Goal: Task Accomplishment & Management: Manage account settings

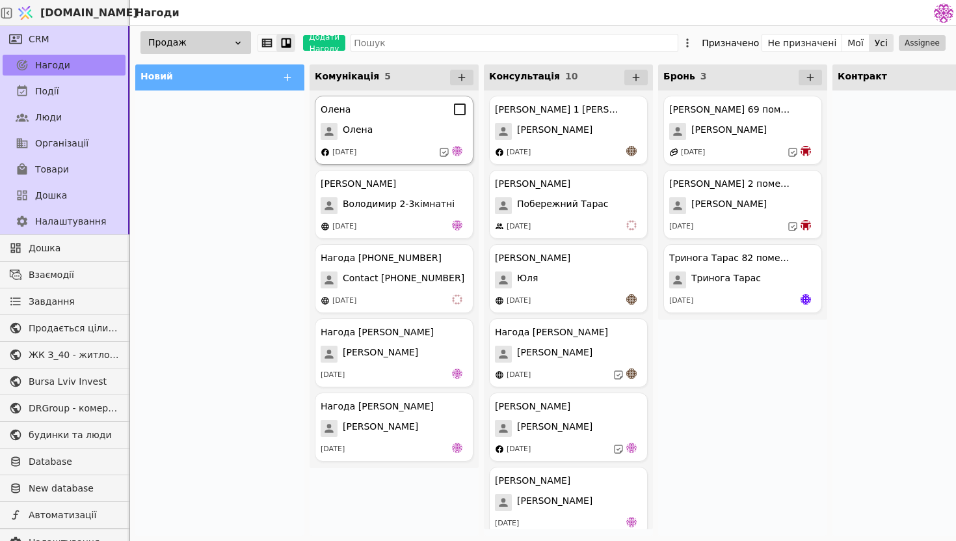
scroll to position [753, 0]
click at [388, 142] on div "Олена Олена 05.09.2025" at bounding box center [394, 130] width 159 height 69
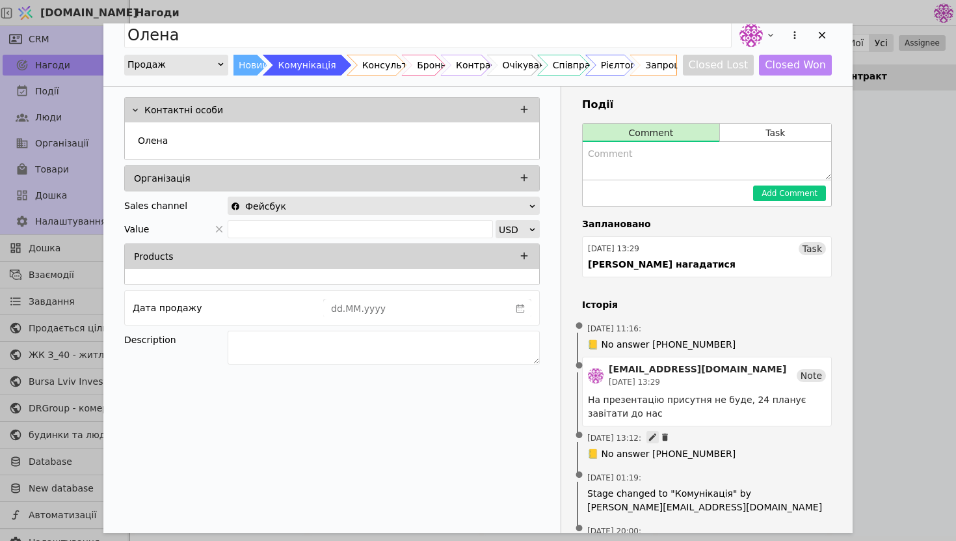
scroll to position [23, 0]
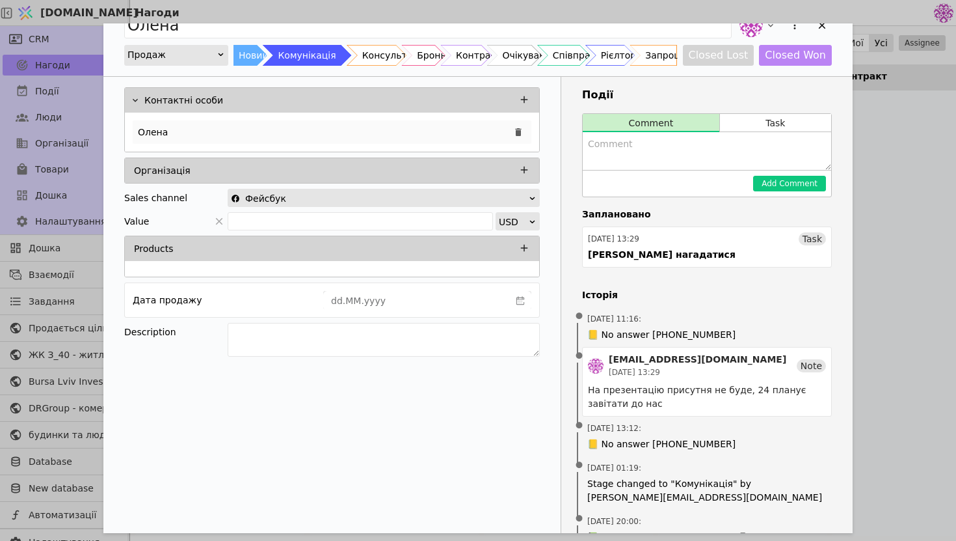
click at [327, 135] on div "Олена" at bounding box center [332, 131] width 399 height 23
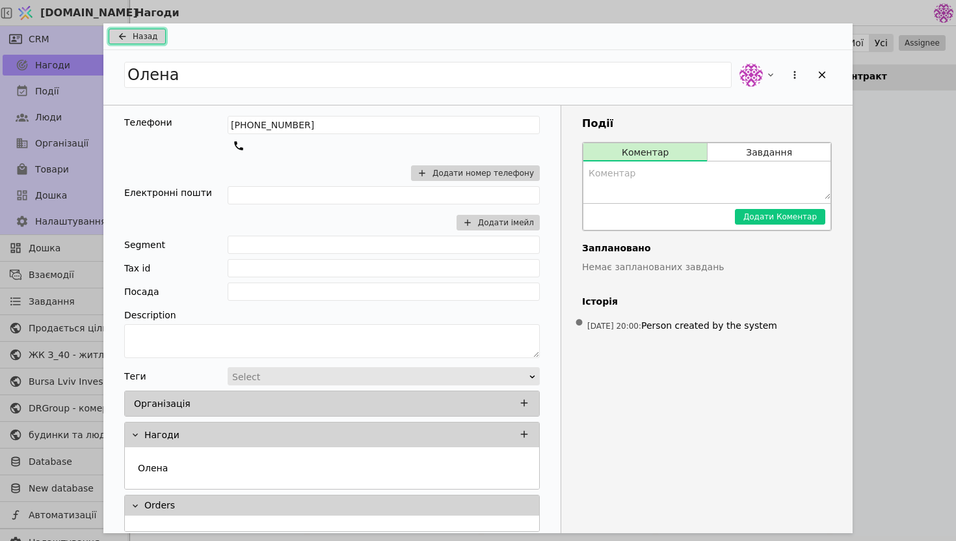
click at [133, 37] on span "Назад" at bounding box center [145, 37] width 25 height 12
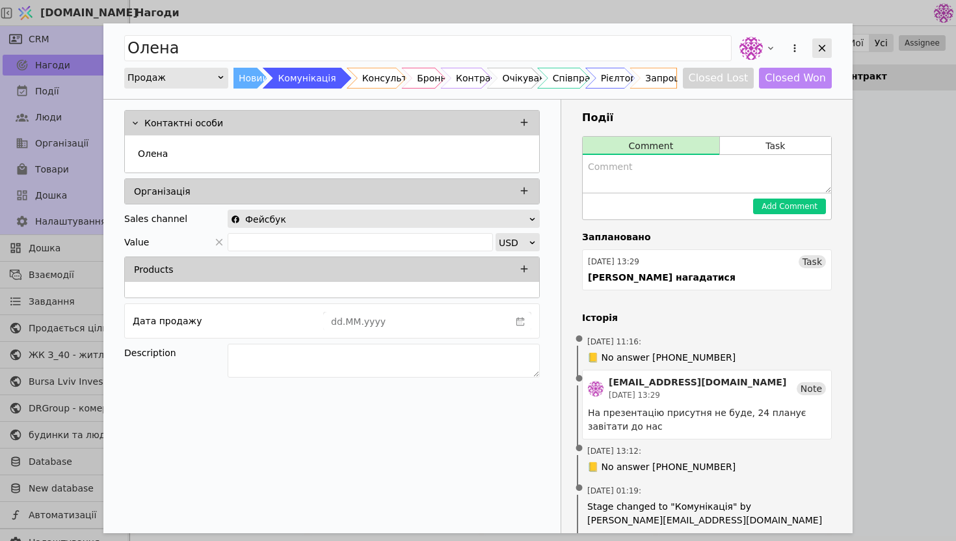
click at [825, 46] on icon "Add Opportunity" at bounding box center [823, 48] width 12 height 12
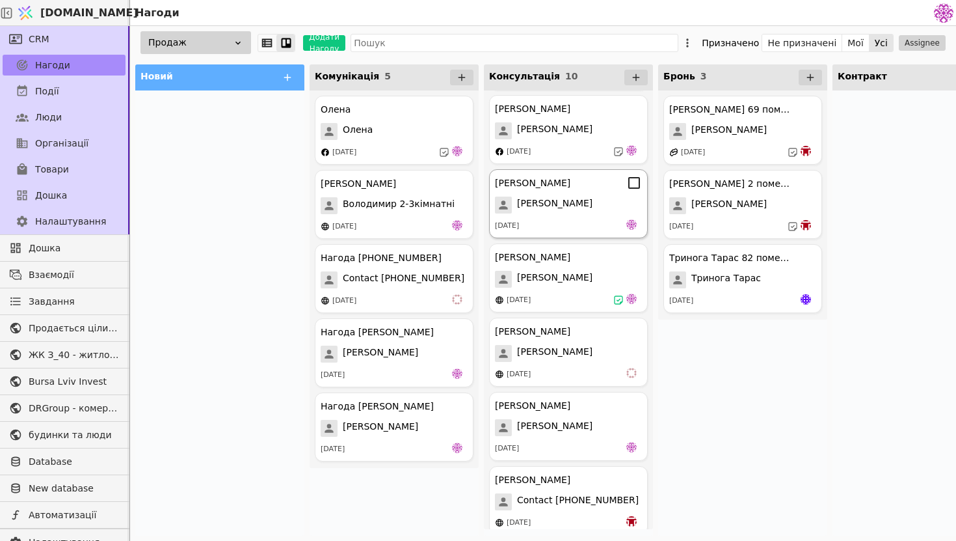
scroll to position [308, 0]
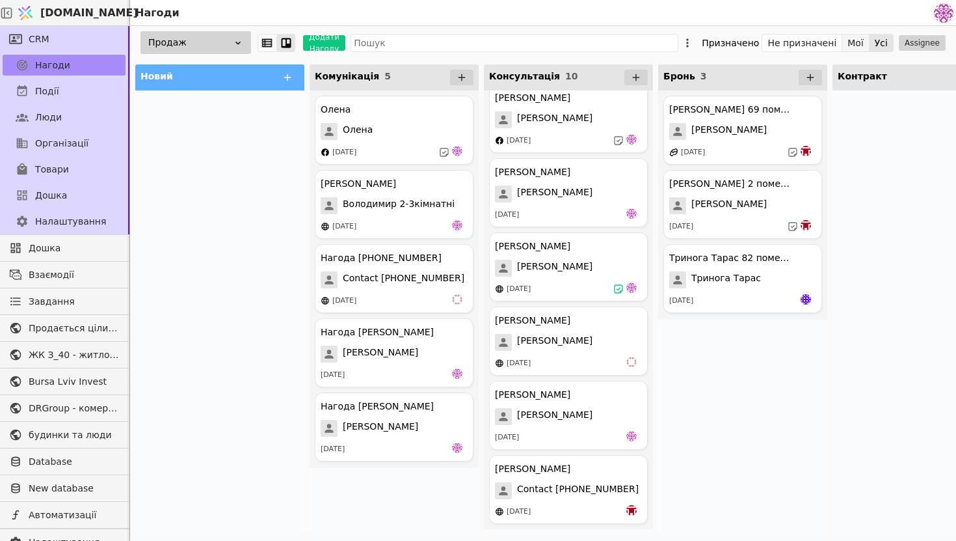
click at [860, 46] on button "Мої" at bounding box center [856, 43] width 27 height 18
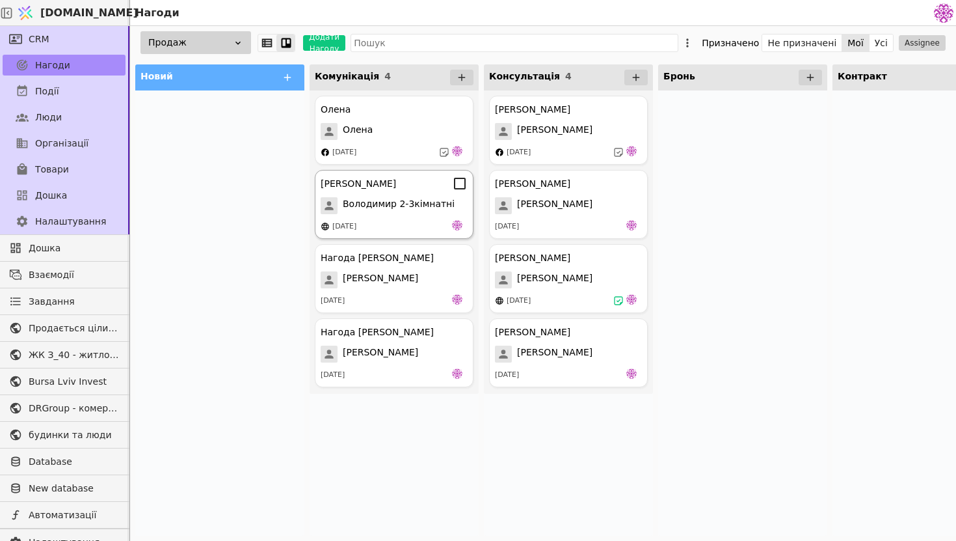
click at [420, 201] on span "Володимир 2-3кімнатні" at bounding box center [399, 205] width 112 height 17
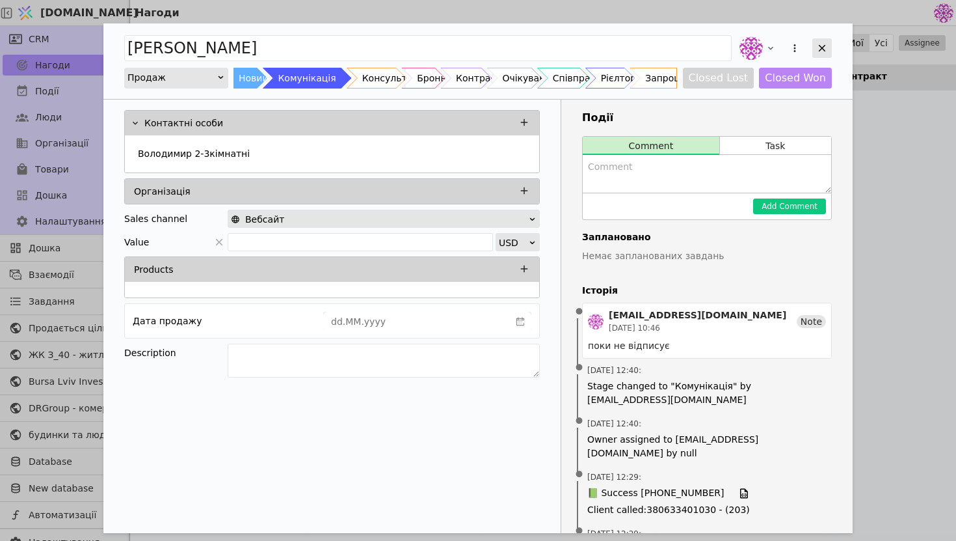
click at [823, 48] on icon "Add Opportunity" at bounding box center [823, 48] width 12 height 12
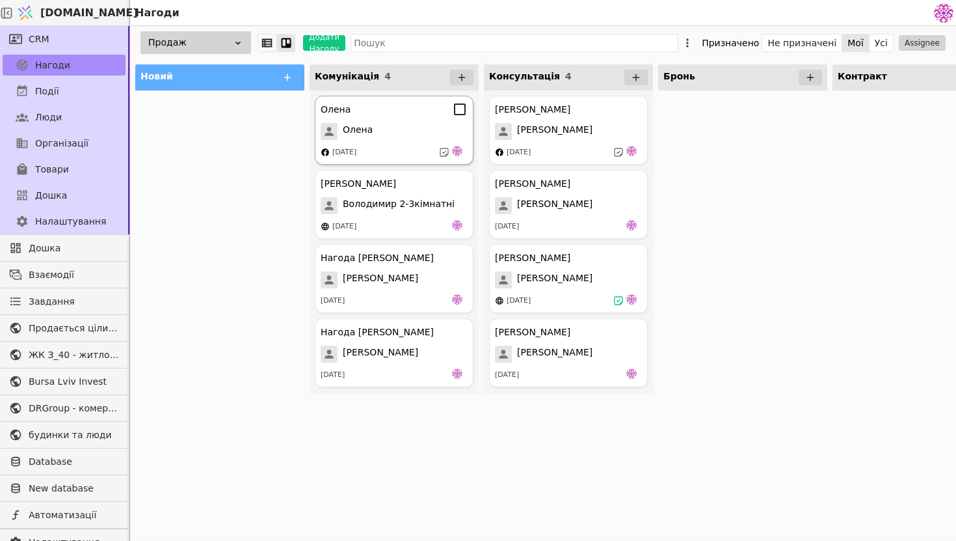
click at [357, 156] on div "05.09.2025" at bounding box center [344, 152] width 24 height 11
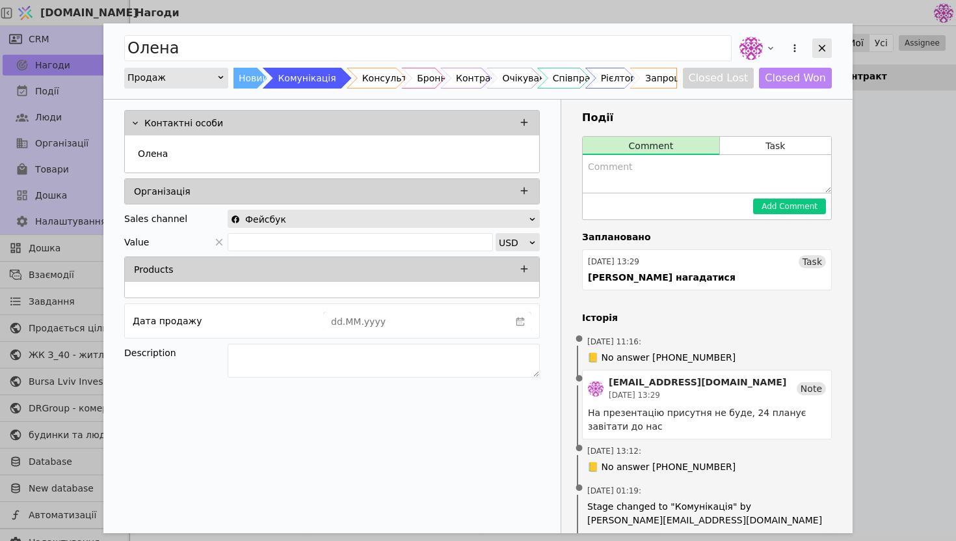
click at [823, 48] on icon "Add Opportunity" at bounding box center [822, 48] width 7 height 7
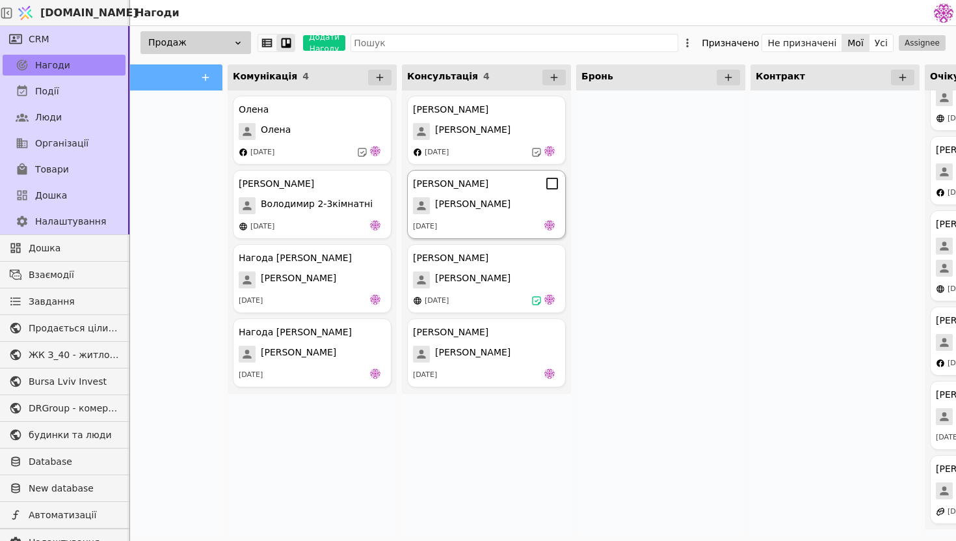
scroll to position [0, 98]
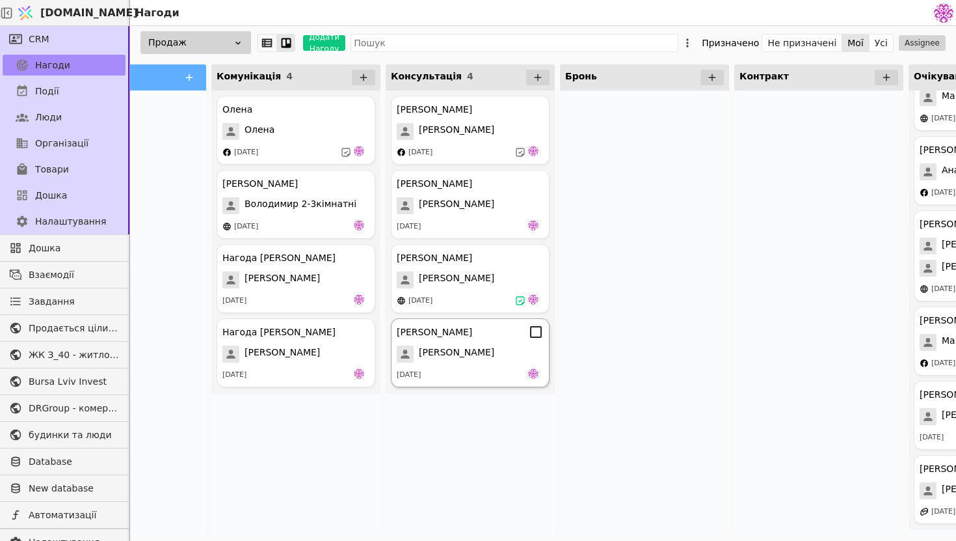
click at [443, 377] on div "16.09.2025" at bounding box center [470, 374] width 147 height 13
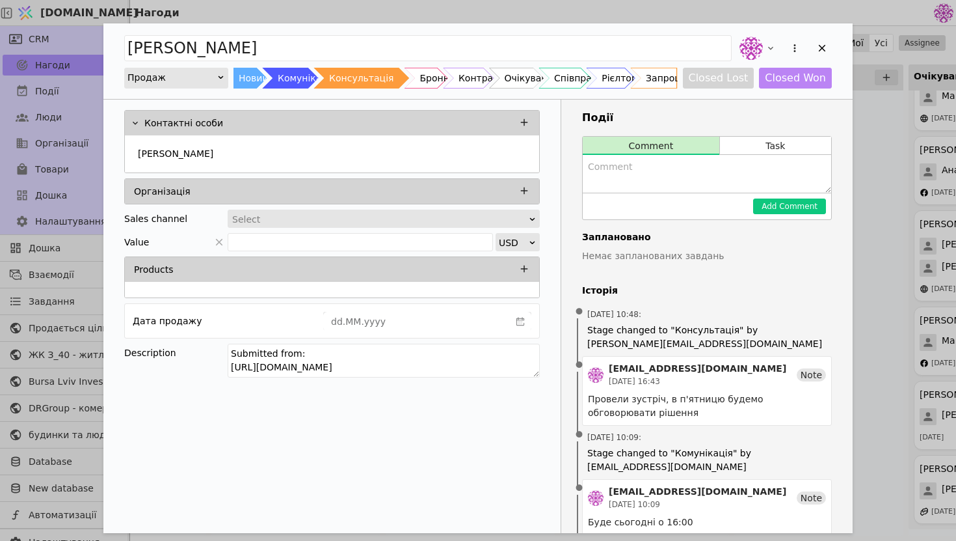
click at [904, 160] on div "Іван Продаж Новий Комунікація Консультація Бронь Контракт Очікування Співпраця …" at bounding box center [478, 270] width 956 height 541
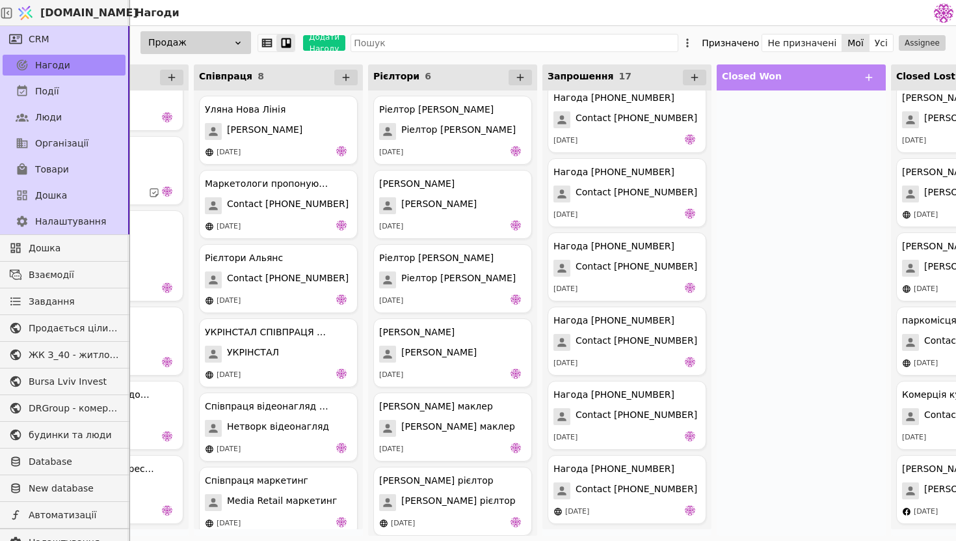
scroll to position [0, 1097]
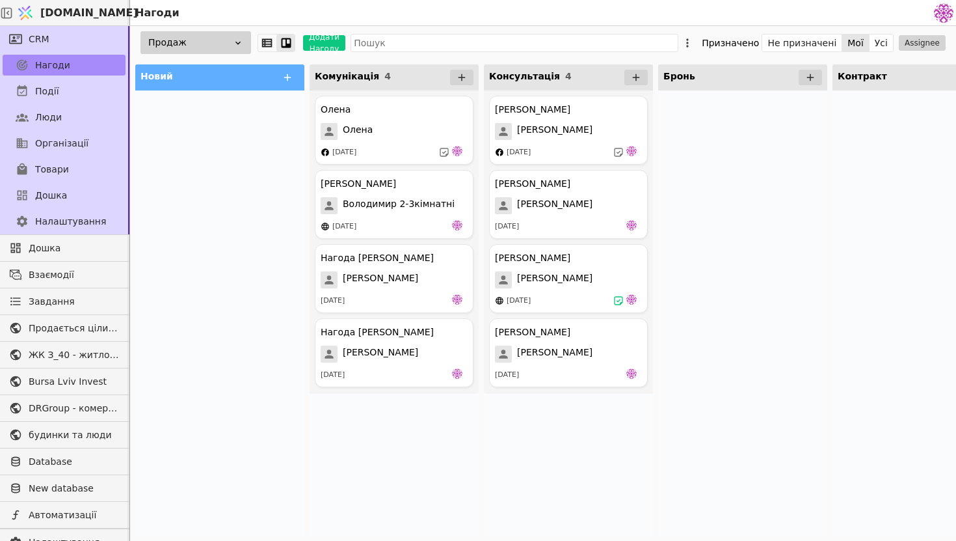
click at [82, 198] on link "Дошка" at bounding box center [64, 195] width 123 height 21
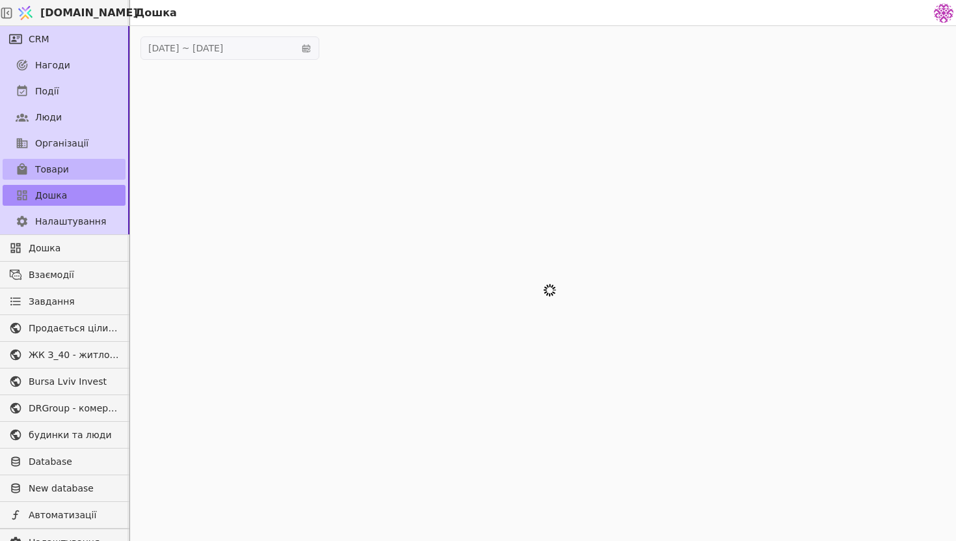
click at [75, 169] on link "Товари" at bounding box center [64, 169] width 123 height 21
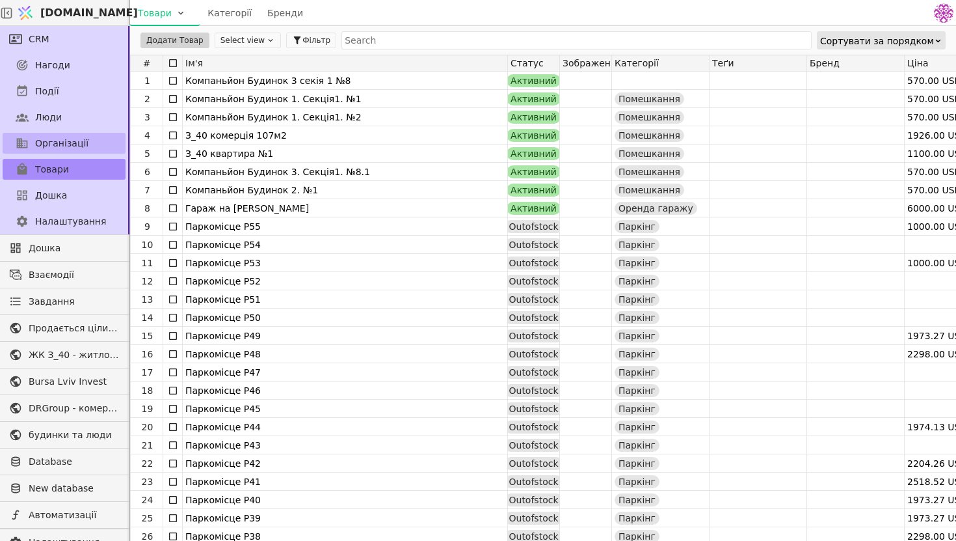
click at [61, 139] on span "Організації" at bounding box center [61, 144] width 53 height 14
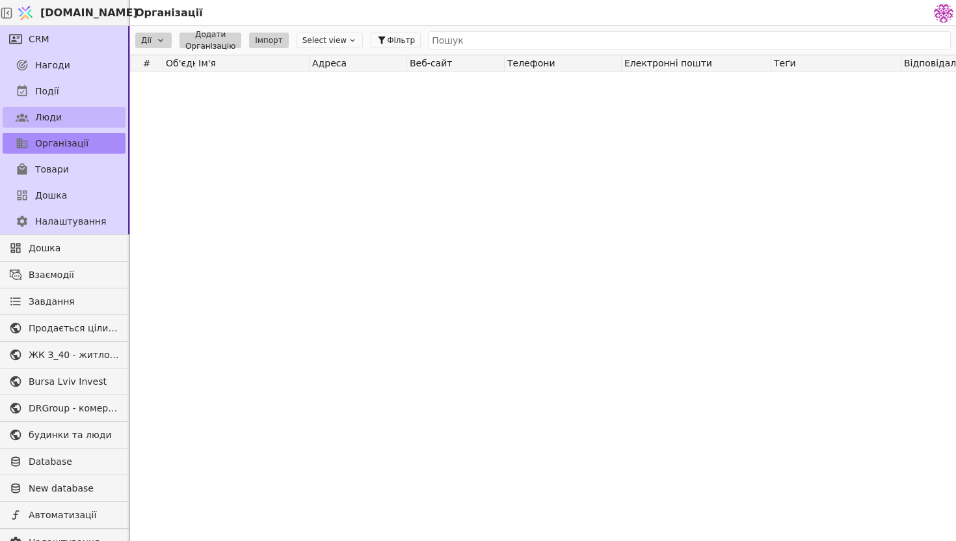
click at [62, 112] on link "Люди" at bounding box center [64, 117] width 123 height 21
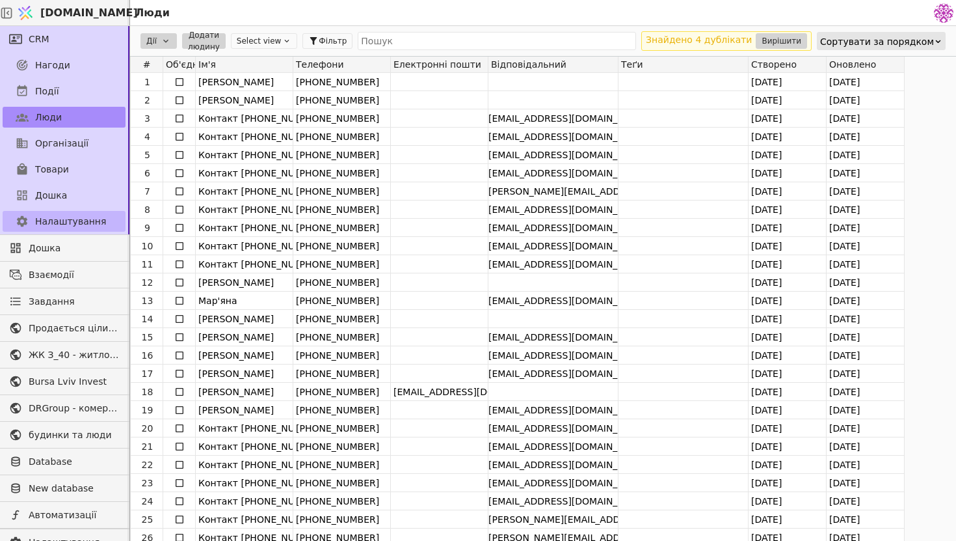
click at [72, 220] on span "Налаштування" at bounding box center [70, 222] width 71 height 14
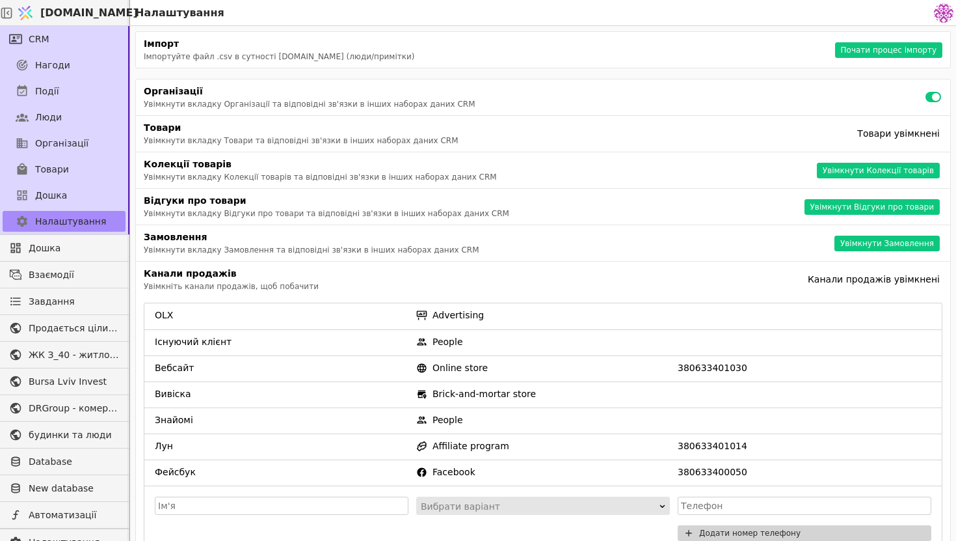
click at [64, 181] on div "Товари" at bounding box center [64, 169] width 128 height 26
click at [64, 199] on span "Дошка" at bounding box center [51, 196] width 32 height 14
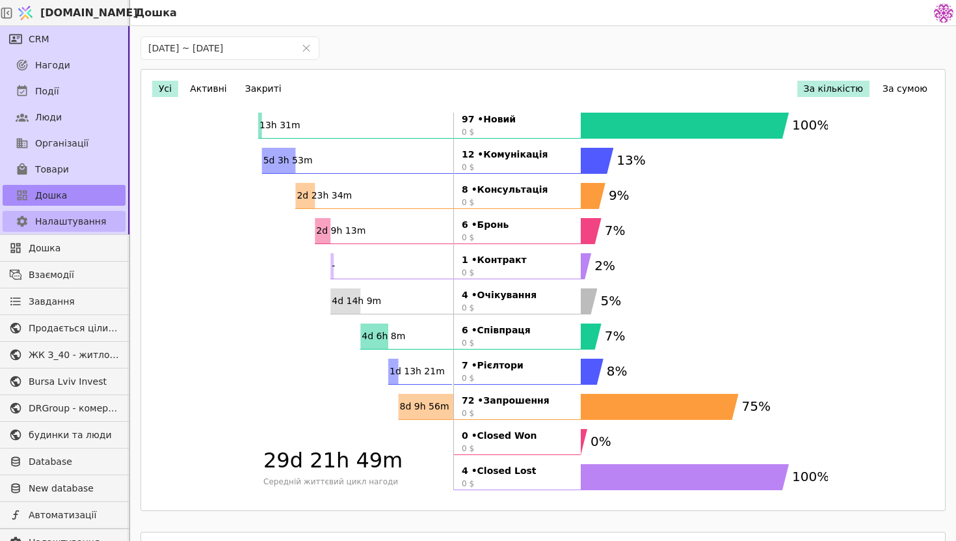
click at [110, 226] on link "Налаштування" at bounding box center [64, 221] width 123 height 21
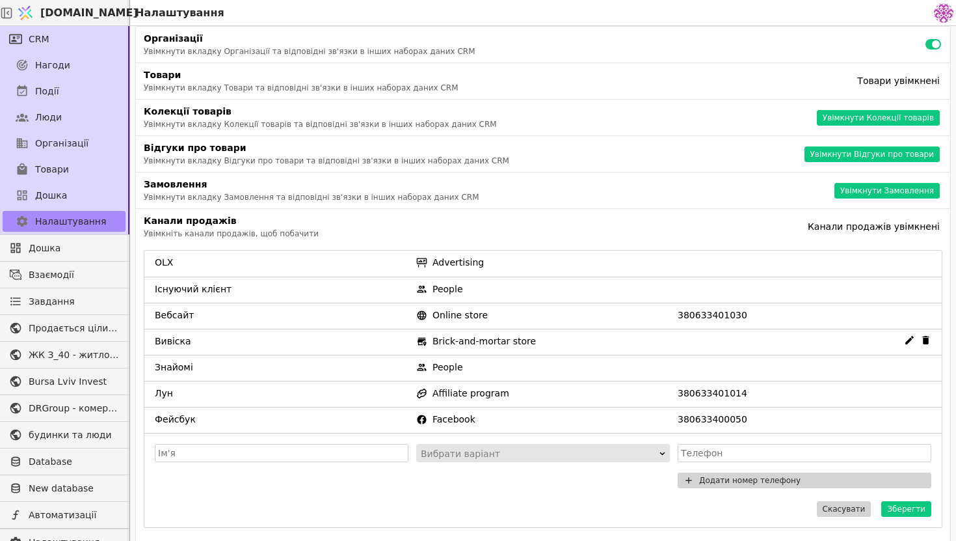
scroll to position [83, 0]
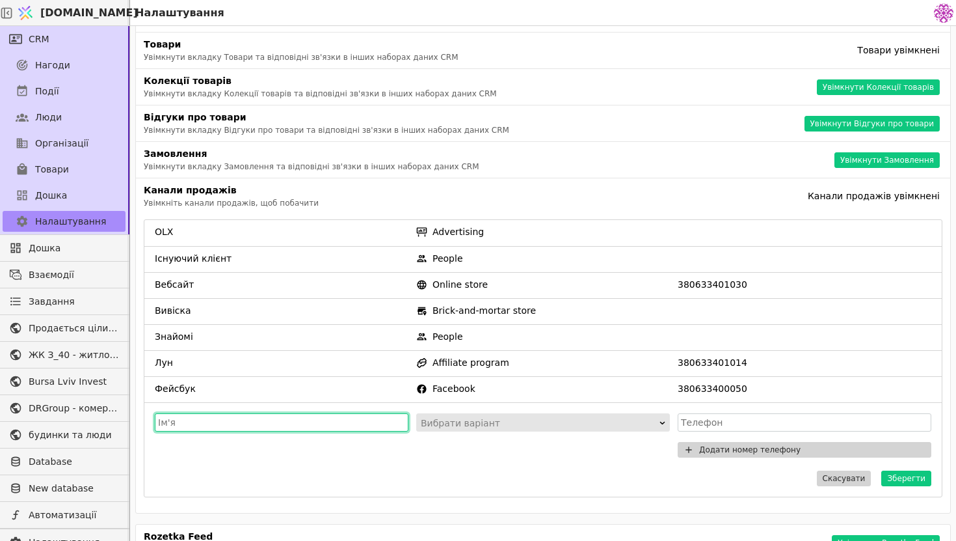
click at [245, 420] on input "text" at bounding box center [282, 422] width 254 height 18
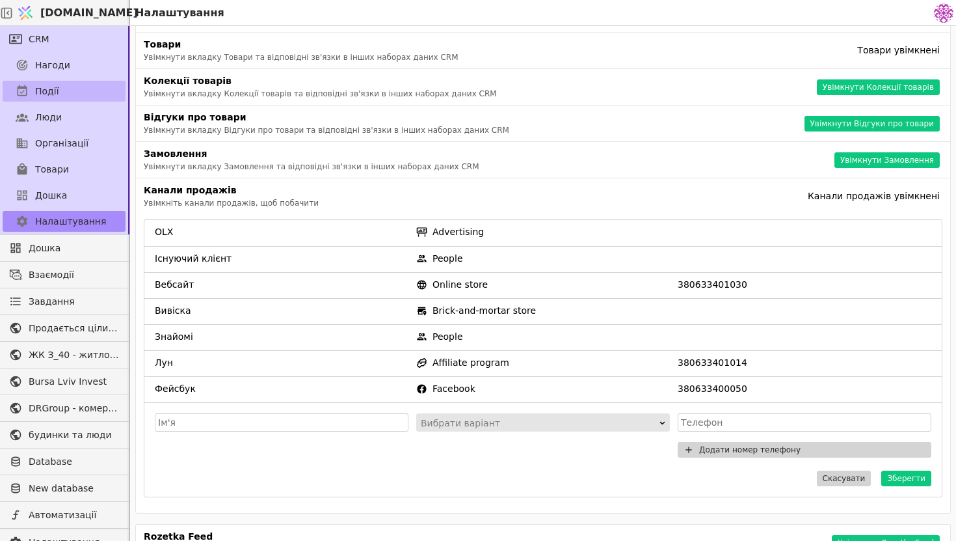
click at [42, 96] on span "Події" at bounding box center [47, 92] width 24 height 14
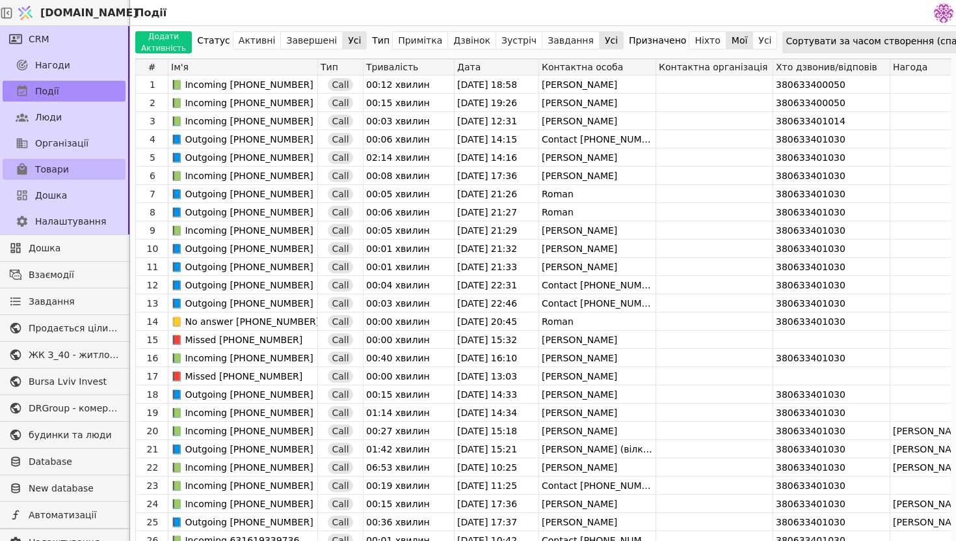
click at [68, 174] on link "Товари" at bounding box center [64, 169] width 123 height 21
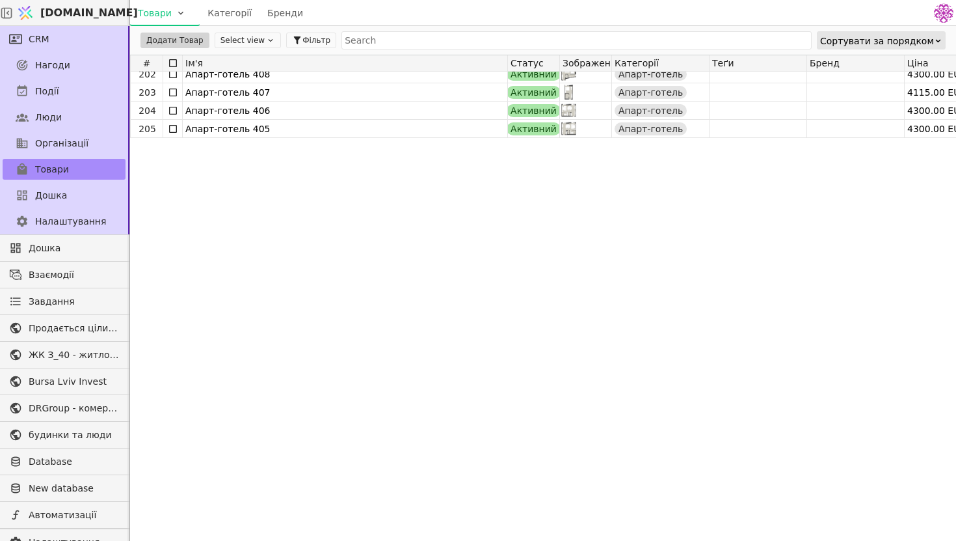
scroll to position [4031, 0]
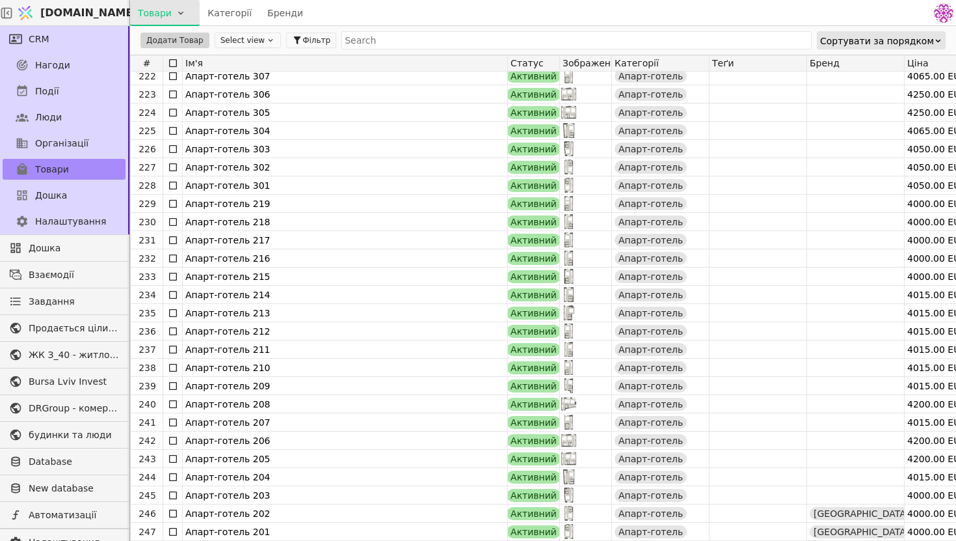
click at [167, 18] on html "Svit.One Товари Категорії Бренди CRM Нагоди Події Люди Організації Товари Дошка…" at bounding box center [478, 270] width 956 height 541
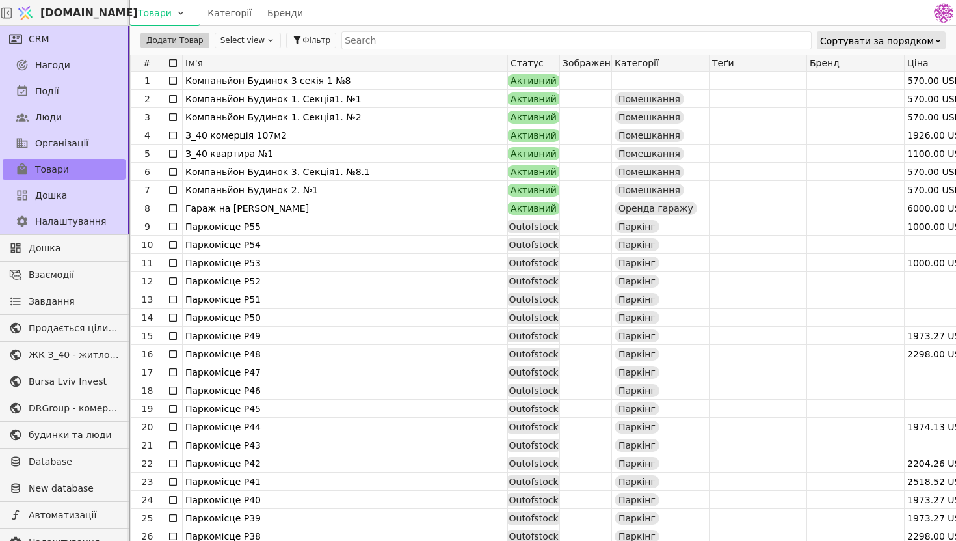
click at [272, 16] on link "Бренди" at bounding box center [285, 13] width 51 height 26
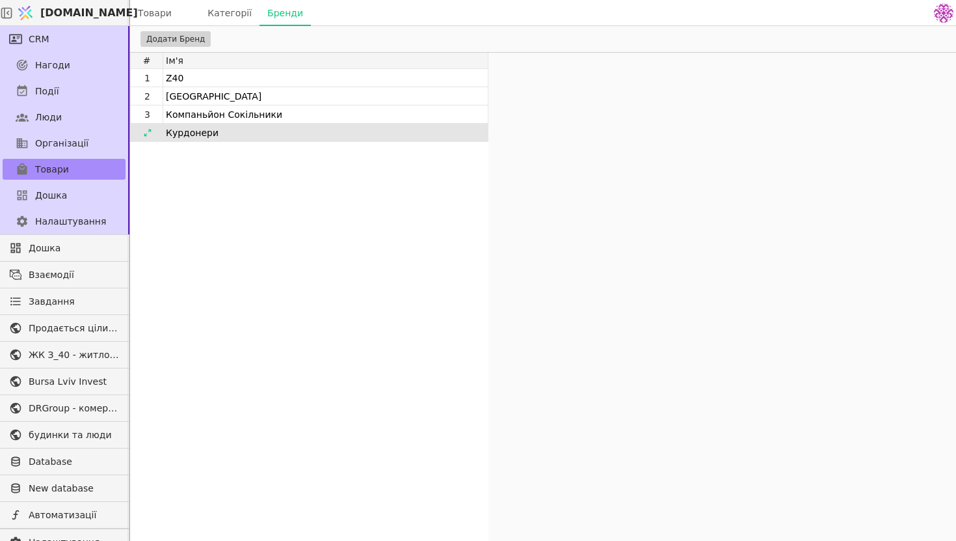
click at [202, 137] on div "Курдонери" at bounding box center [327, 133] width 322 height 18
click at [146, 127] on div at bounding box center [147, 133] width 21 height 16
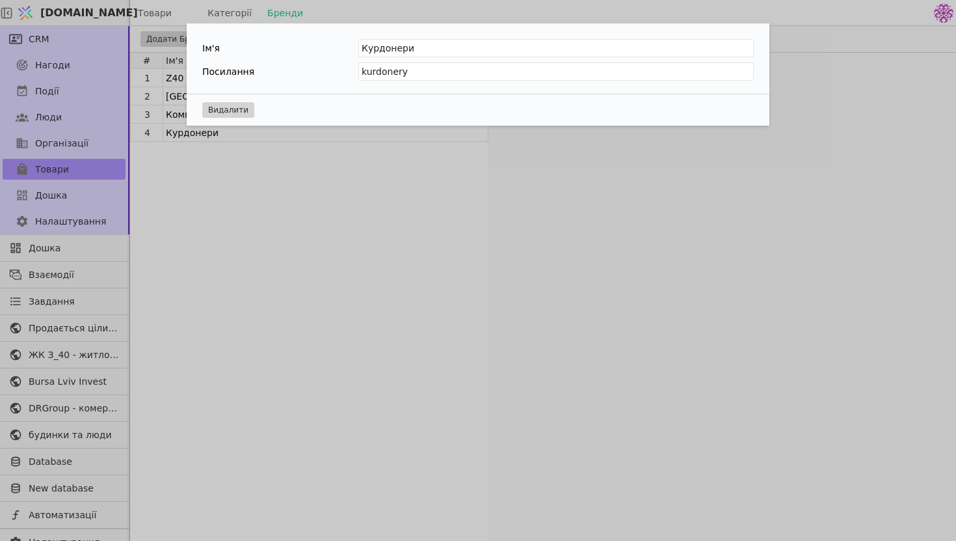
click at [331, 189] on div "Ім'я Курдонери Посилання kurdonery Видалити" at bounding box center [478, 270] width 956 height 541
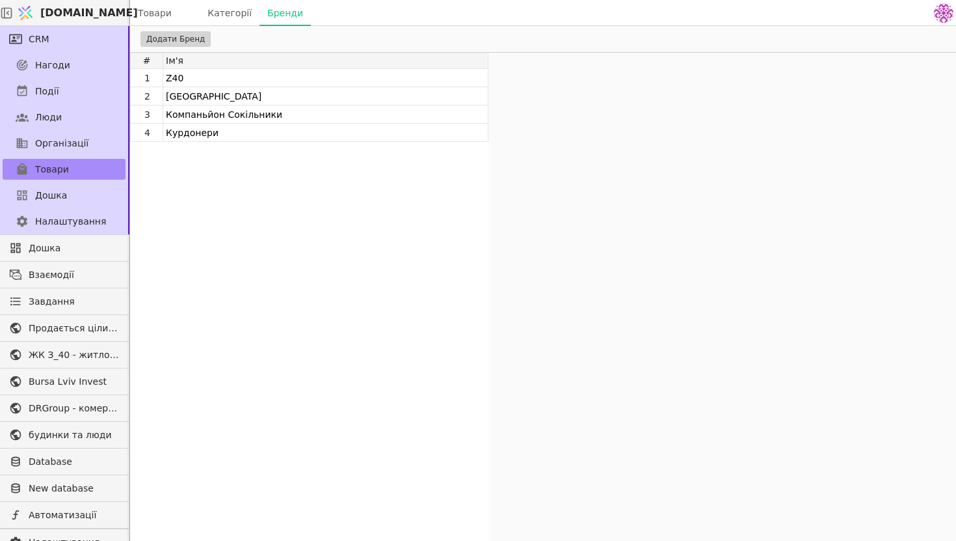
click at [167, 10] on link "Товари" at bounding box center [165, 13] width 70 height 26
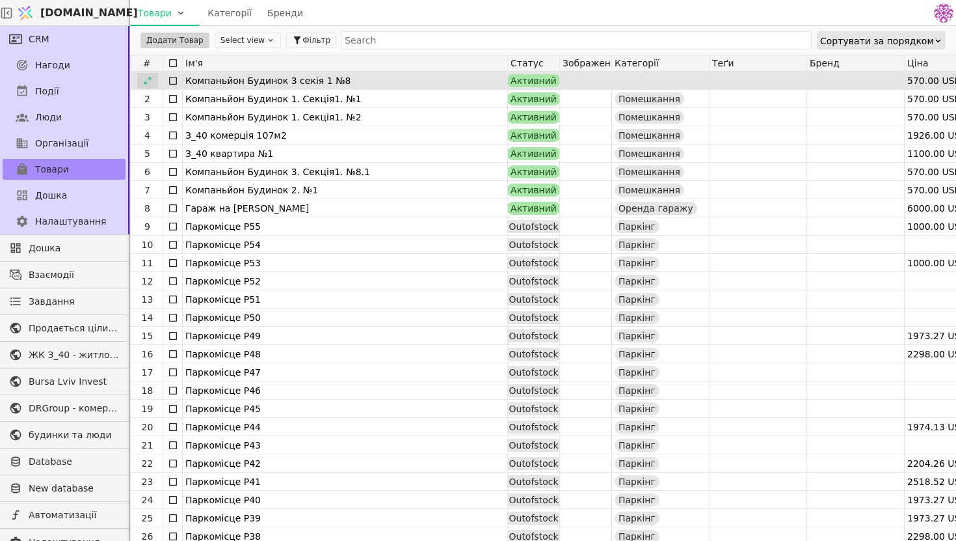
click at [151, 77] on icon at bounding box center [147, 80] width 9 height 9
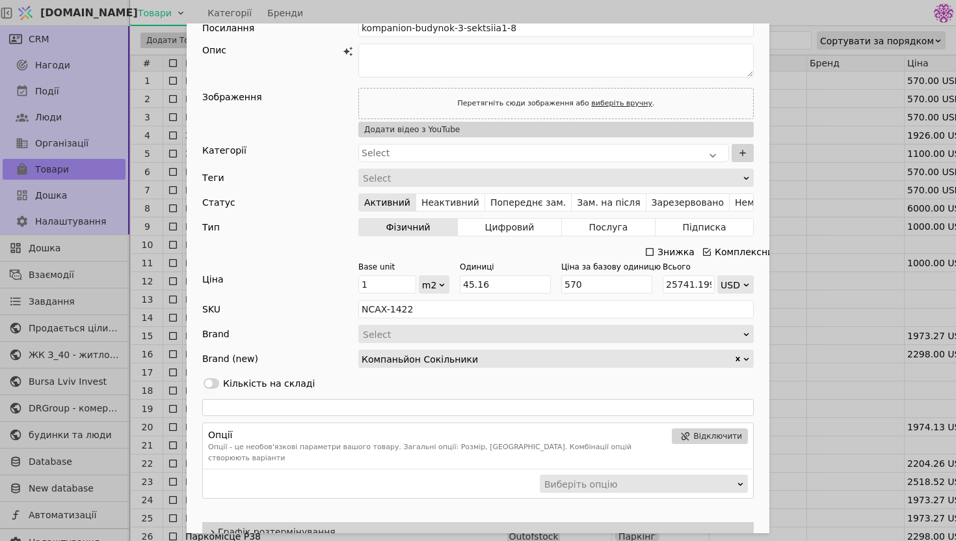
scroll to position [178, 0]
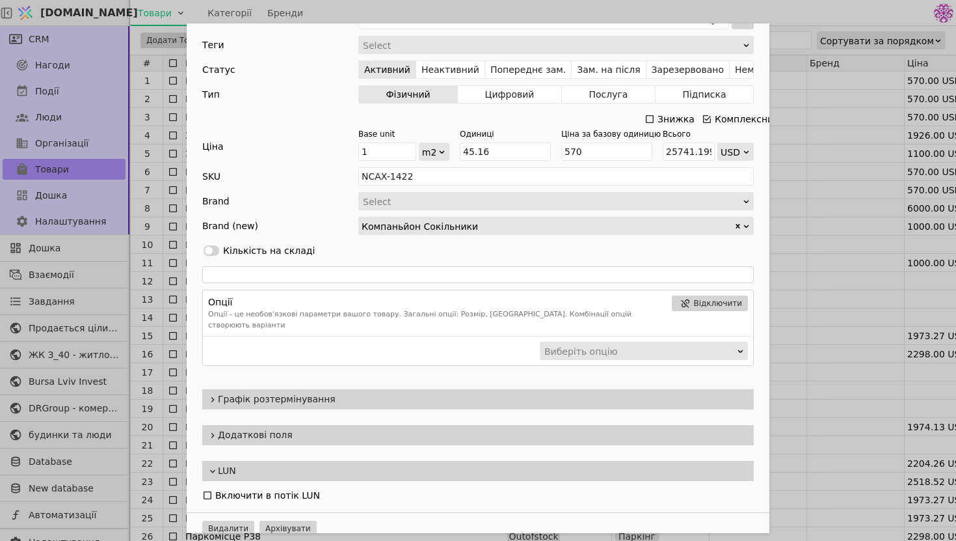
click at [267, 392] on span "Графік розтермінування" at bounding box center [483, 399] width 531 height 14
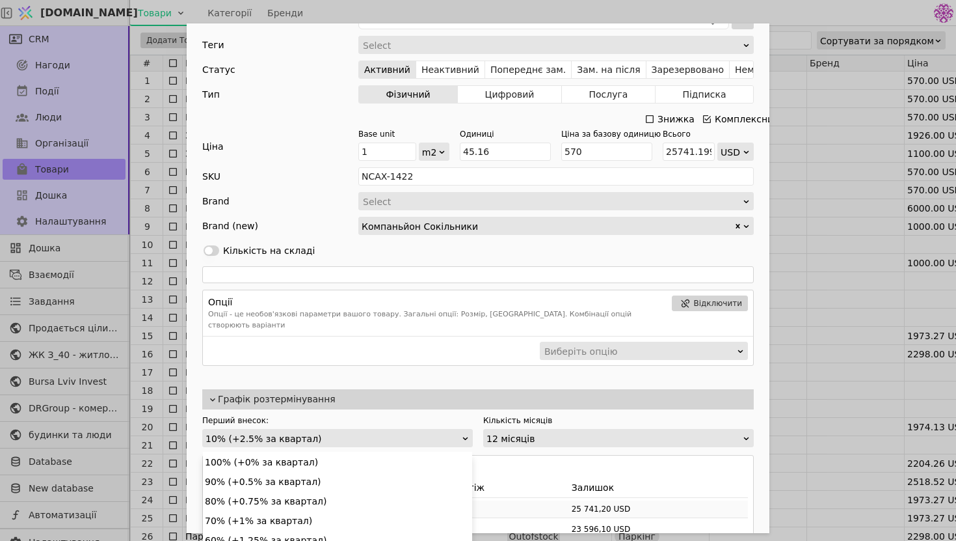
scroll to position [16, 0]
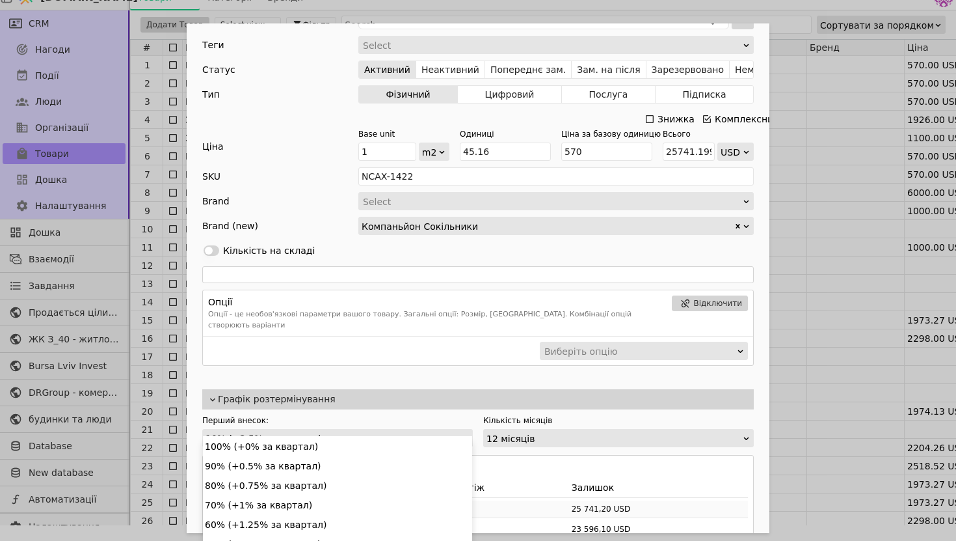
click at [311, 429] on div "10% (+2.5% за квартал)" at bounding box center [334, 438] width 256 height 18
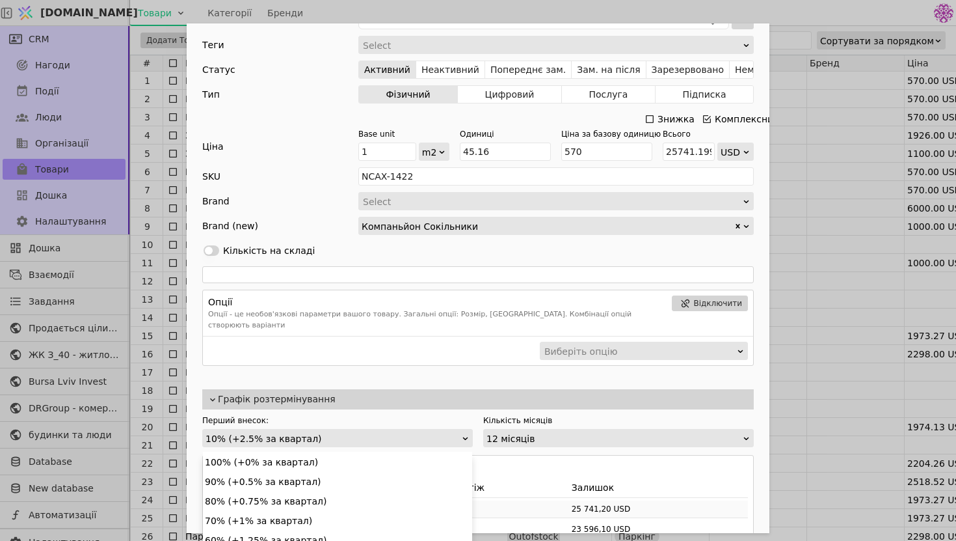
click at [311, 429] on div "10% (+2.5% за квартал)" at bounding box center [334, 438] width 256 height 18
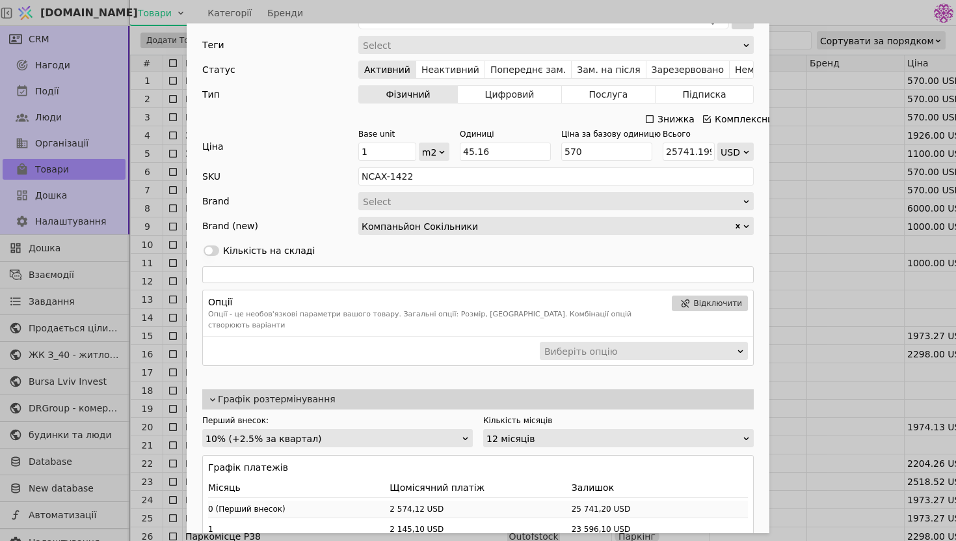
scroll to position [2, 0]
click at [517, 429] on div "12 місяців" at bounding box center [615, 438] width 256 height 18
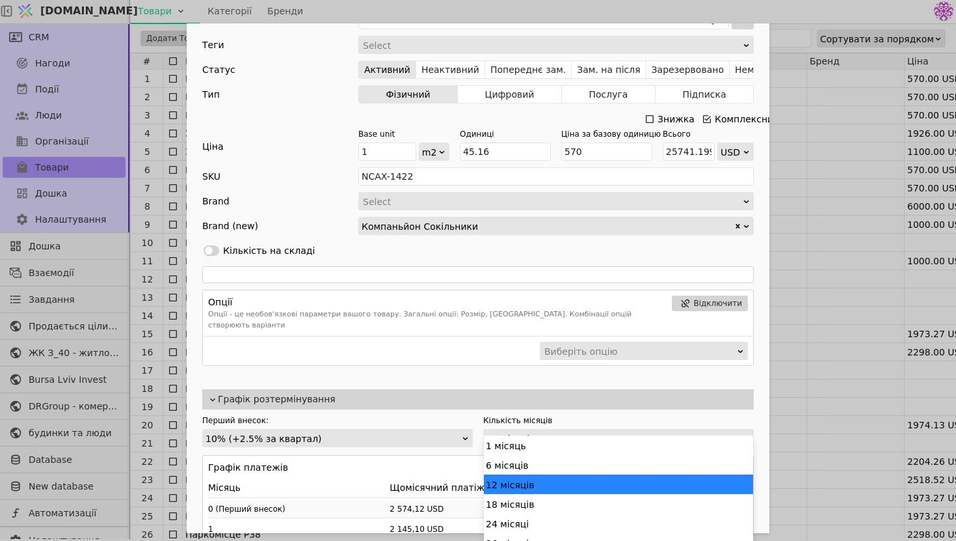
click at [517, 429] on div "12 місяців" at bounding box center [615, 438] width 256 height 18
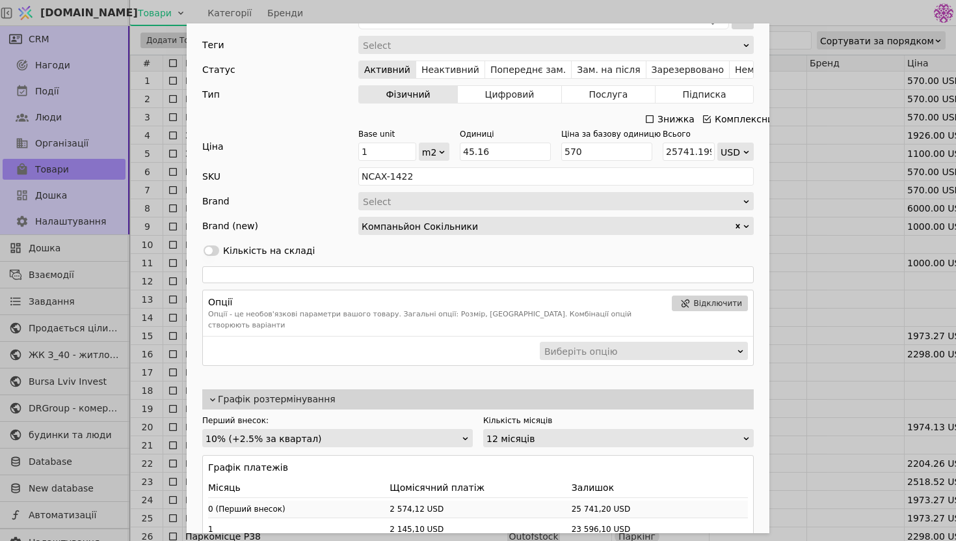
scroll to position [16, 0]
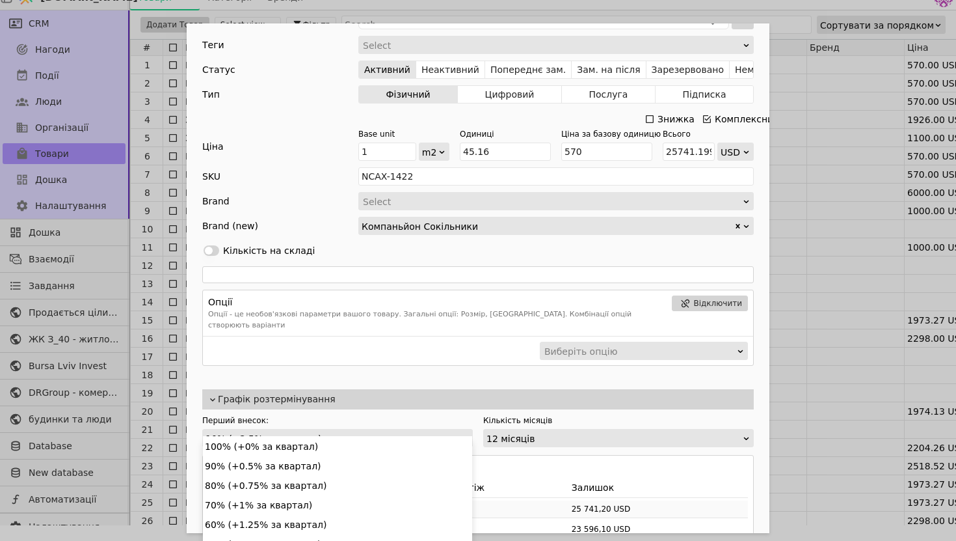
click at [403, 432] on div "10% (+2.5% за квартал)" at bounding box center [334, 438] width 256 height 18
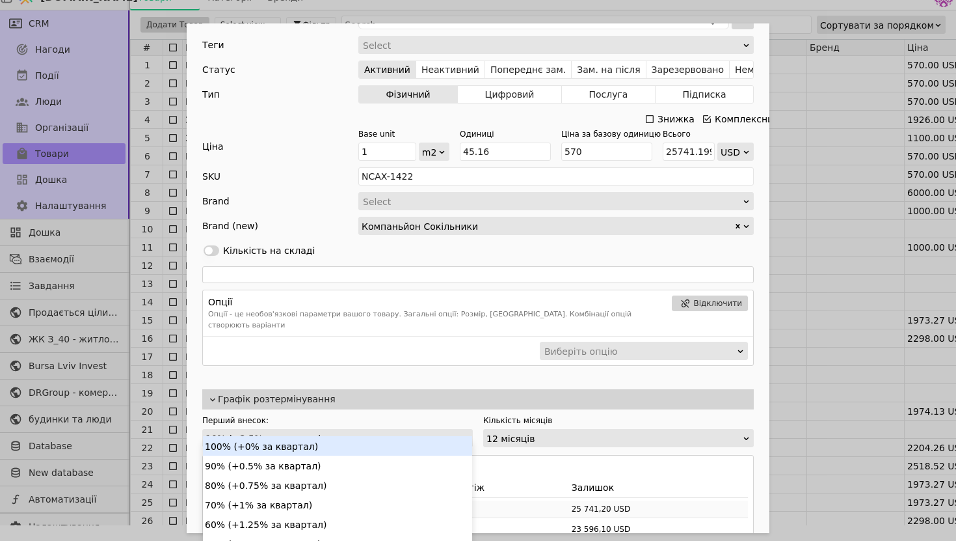
click at [377, 454] on div "100% (+0% за квартал)" at bounding box center [337, 446] width 269 height 20
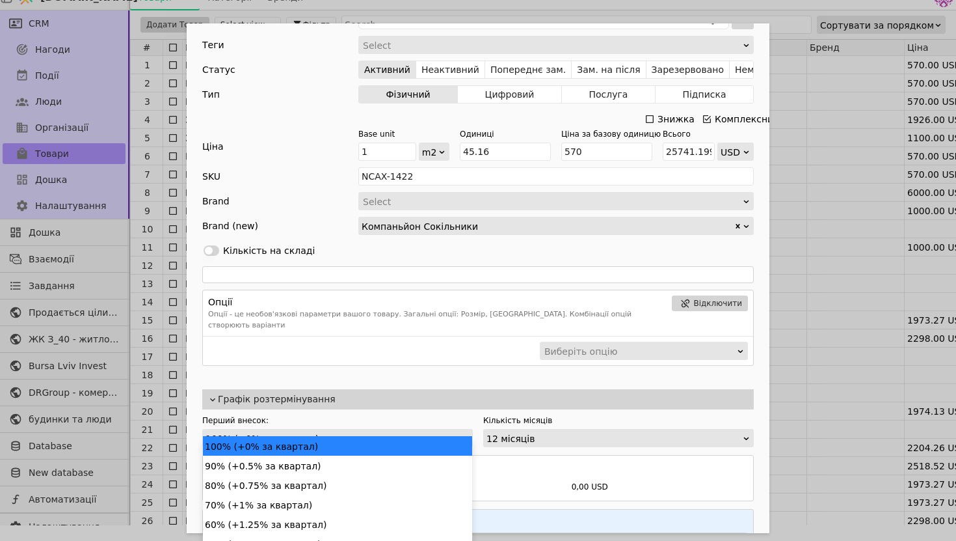
click at [392, 435] on body "Svit.One Товари Категорії Бренди CRM Нагоди Події Люди Організації Товари Дошка…" at bounding box center [478, 254] width 956 height 541
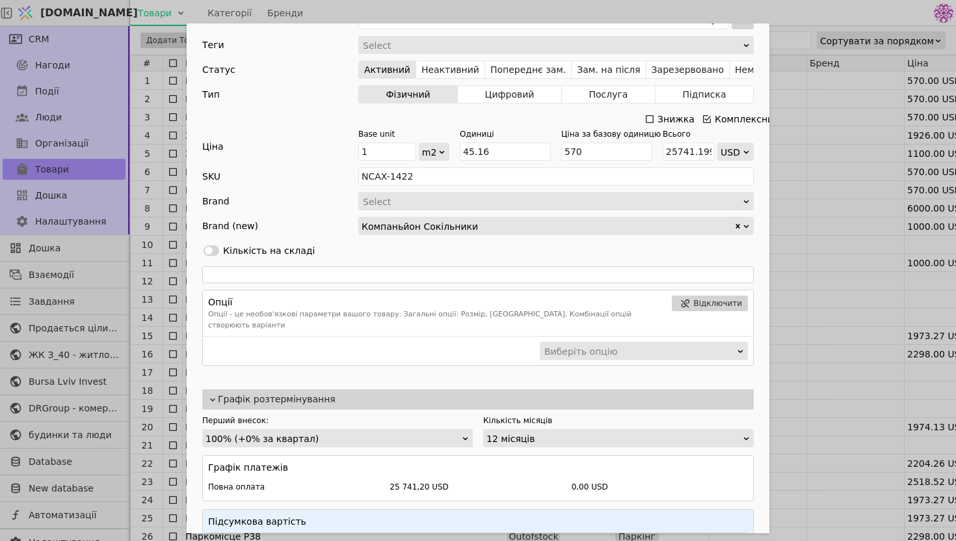
scroll to position [0, 0]
click at [405, 429] on div "100% (+0% за квартал)" at bounding box center [334, 438] width 256 height 18
click at [271, 429] on div "100% (+0% за квартал)" at bounding box center [334, 438] width 256 height 18
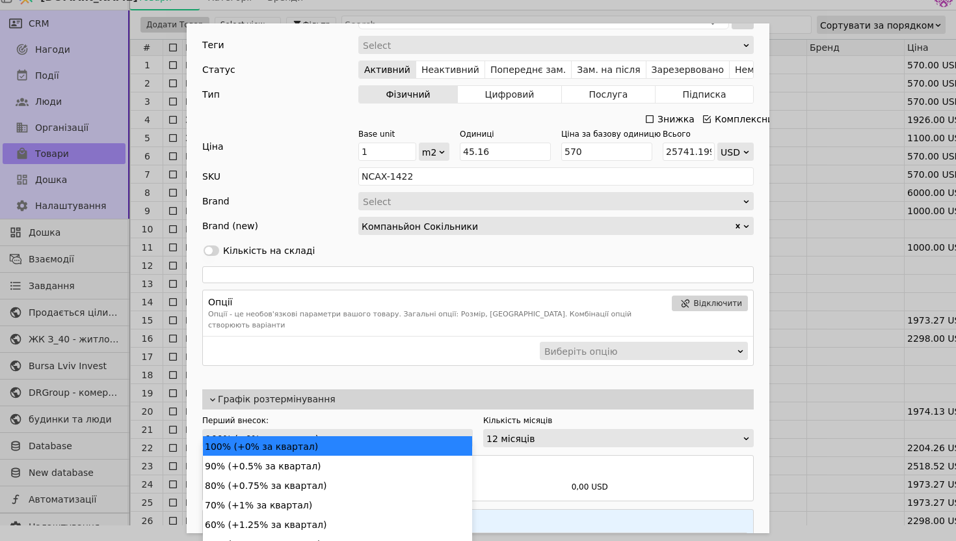
scroll to position [0, 0]
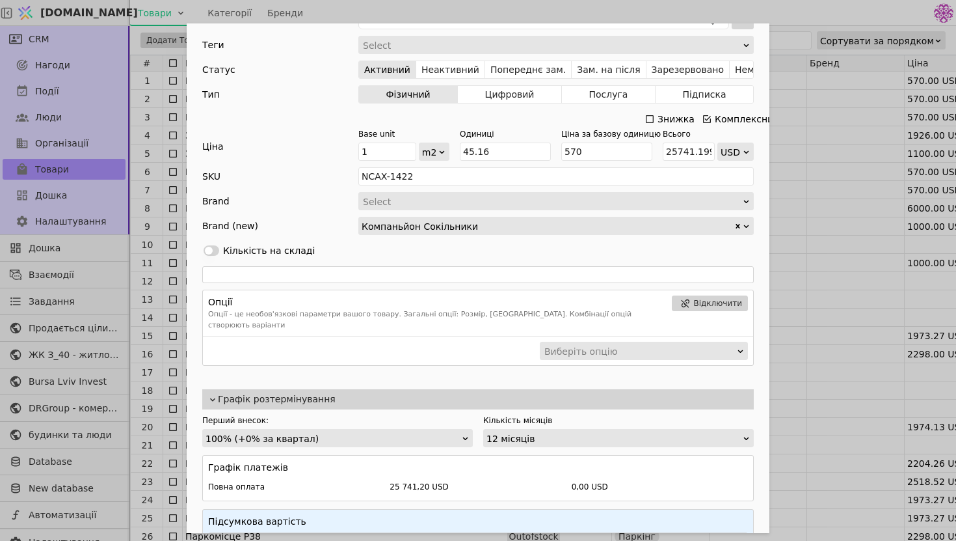
click at [314, 414] on label "Перший внесок:" at bounding box center [337, 420] width 271 height 12
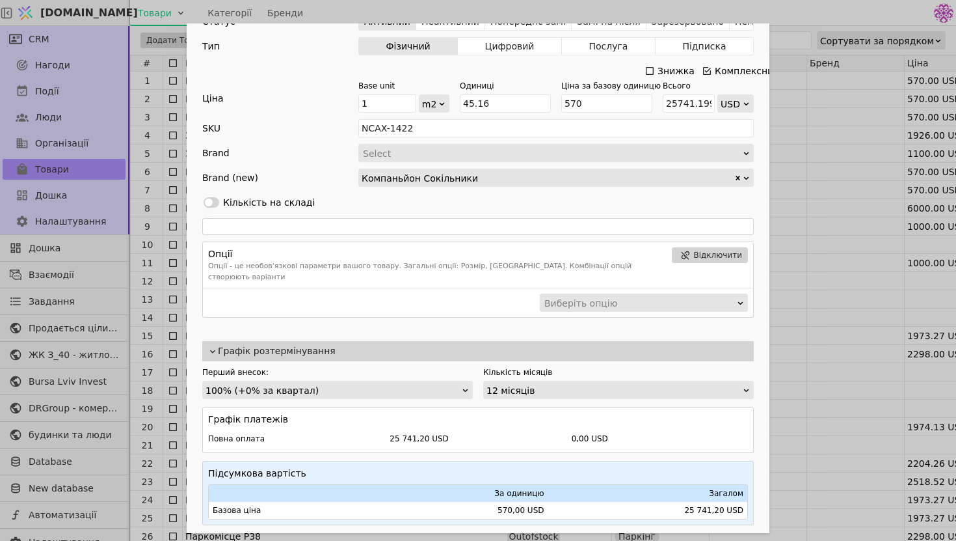
scroll to position [7, 0]
click at [370, 381] on div "100% (+0% за квартал)" at bounding box center [334, 390] width 256 height 18
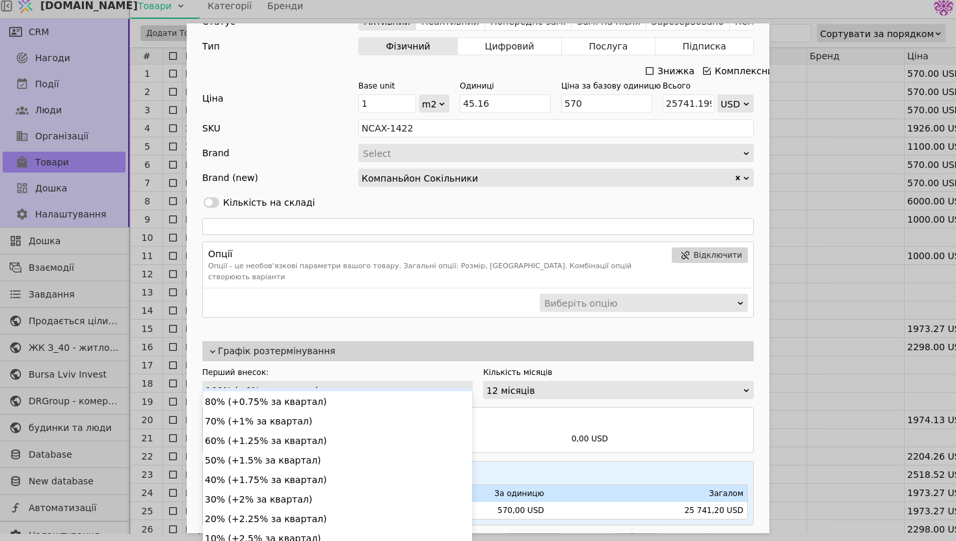
scroll to position [0, 0]
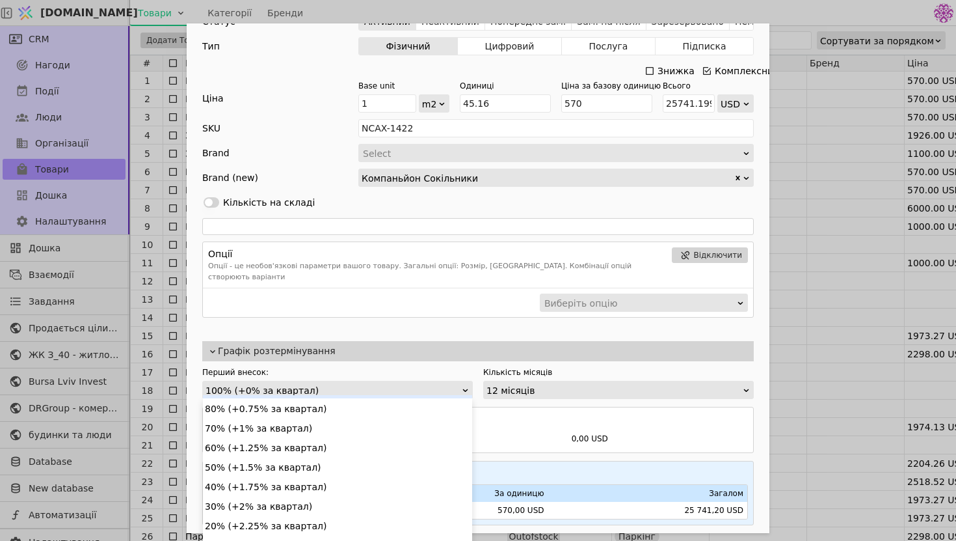
click at [430, 381] on div "100% (+0% за квартал)" at bounding box center [334, 390] width 256 height 18
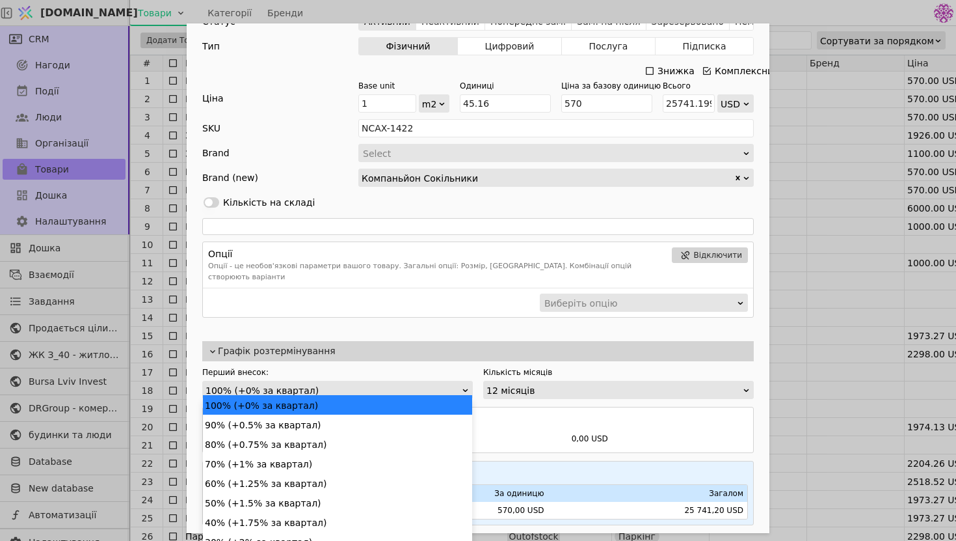
scroll to position [7, 0]
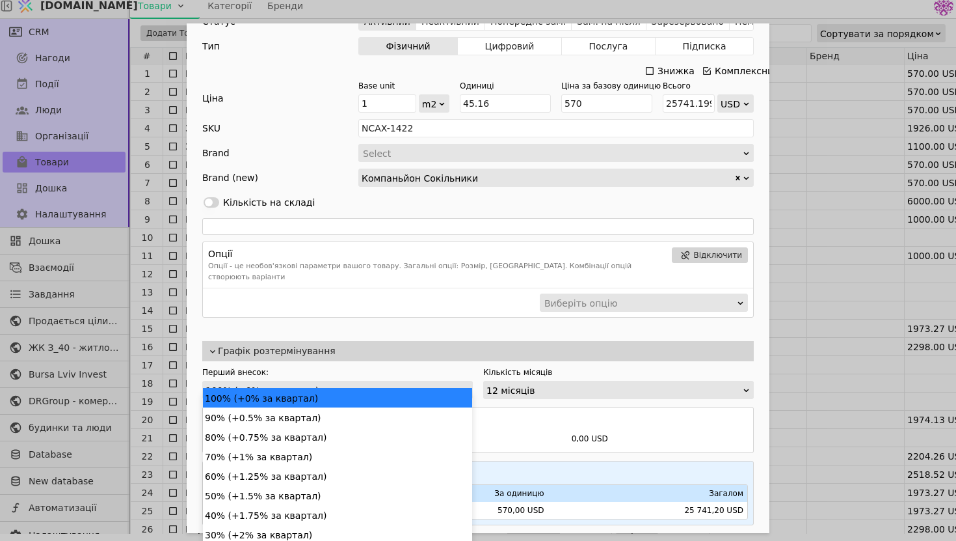
click at [429, 381] on div "100% (+0% за квартал)" at bounding box center [334, 390] width 256 height 18
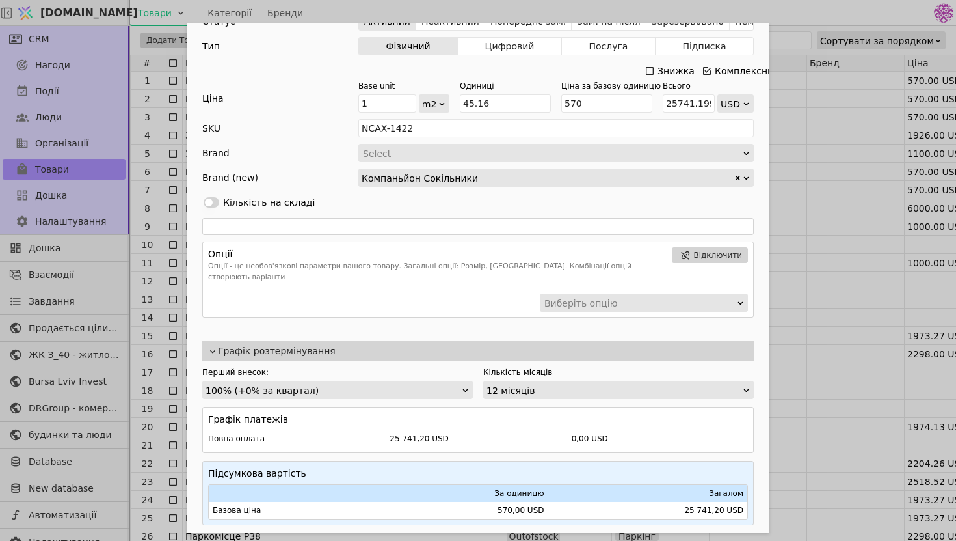
scroll to position [0, 0]
click at [441, 381] on div "100% (+0% за квартал)" at bounding box center [334, 390] width 256 height 18
click at [394, 381] on div "100% (+0% за квартал)" at bounding box center [334, 390] width 256 height 18
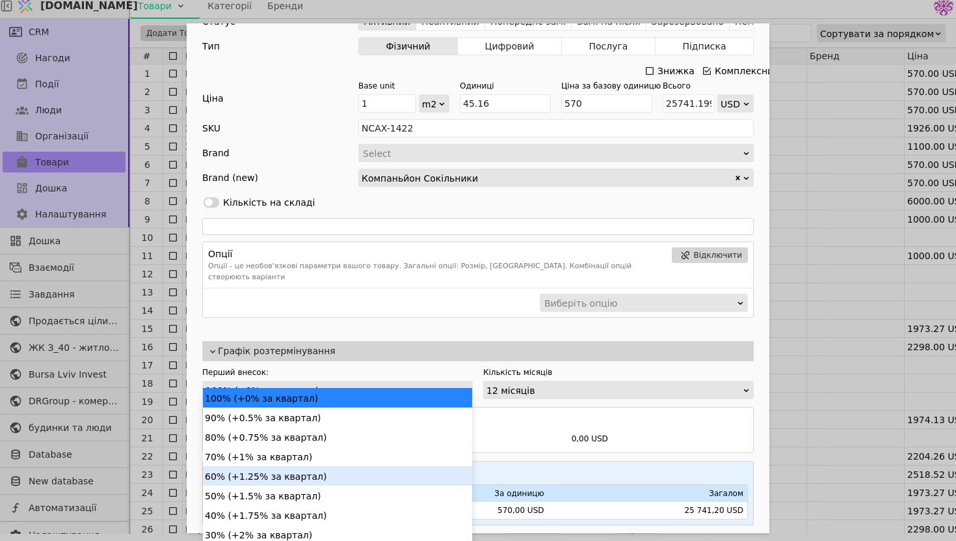
scroll to position [42, 0]
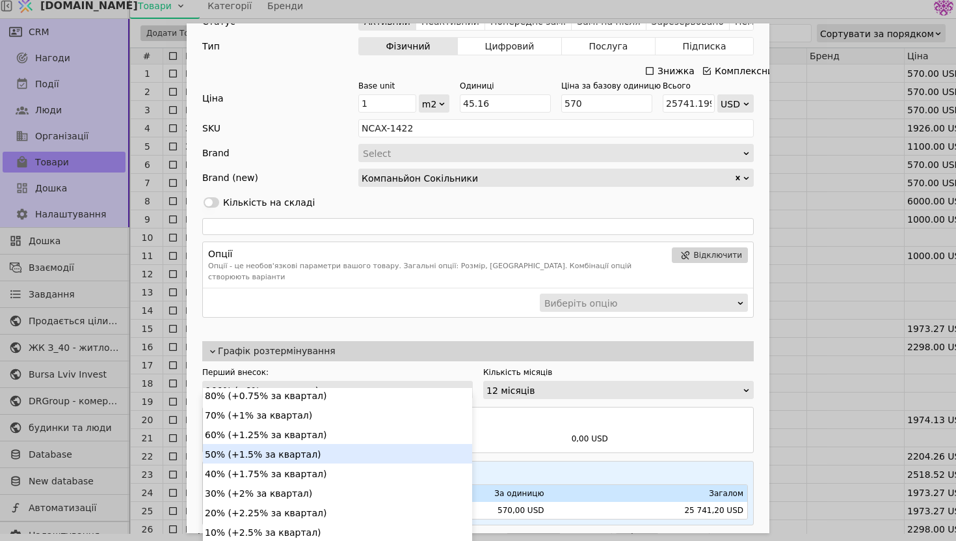
click at [332, 447] on div "50% (+1.5% за квартал)" at bounding box center [337, 454] width 269 height 20
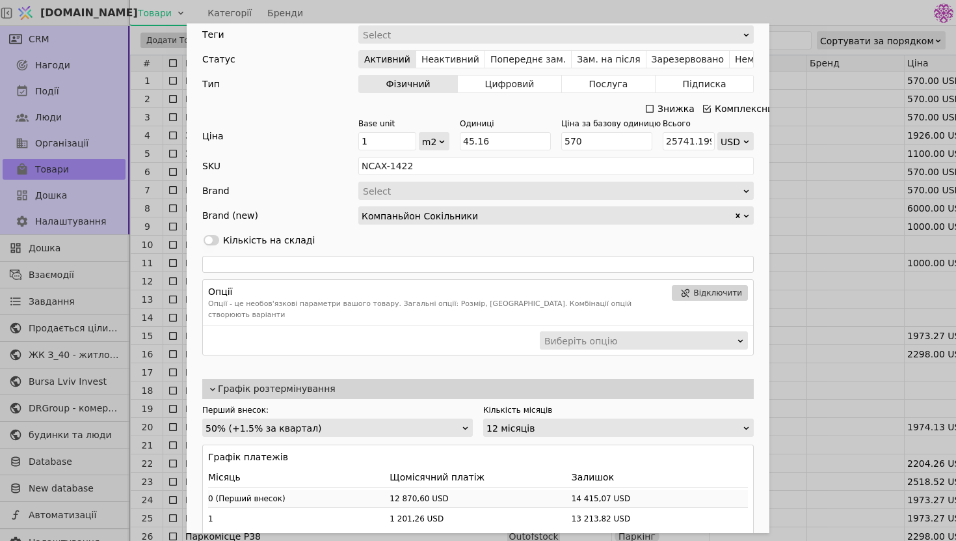
scroll to position [272, 0]
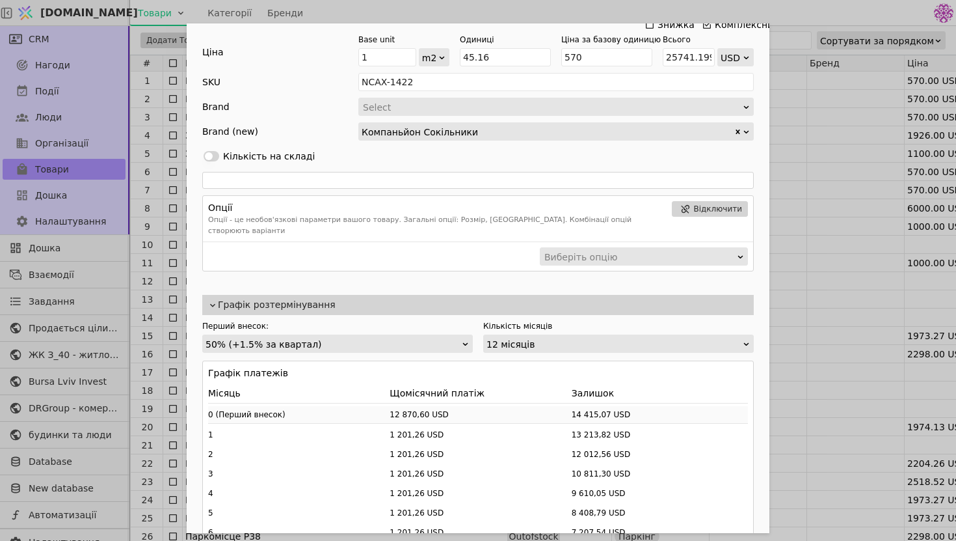
click at [776, 163] on div "Ім'я Компаньйон Будинок 3 секія 1 №8 Посилання kompanion-budynok-3-sektsiia1-8 …" at bounding box center [478, 270] width 956 height 541
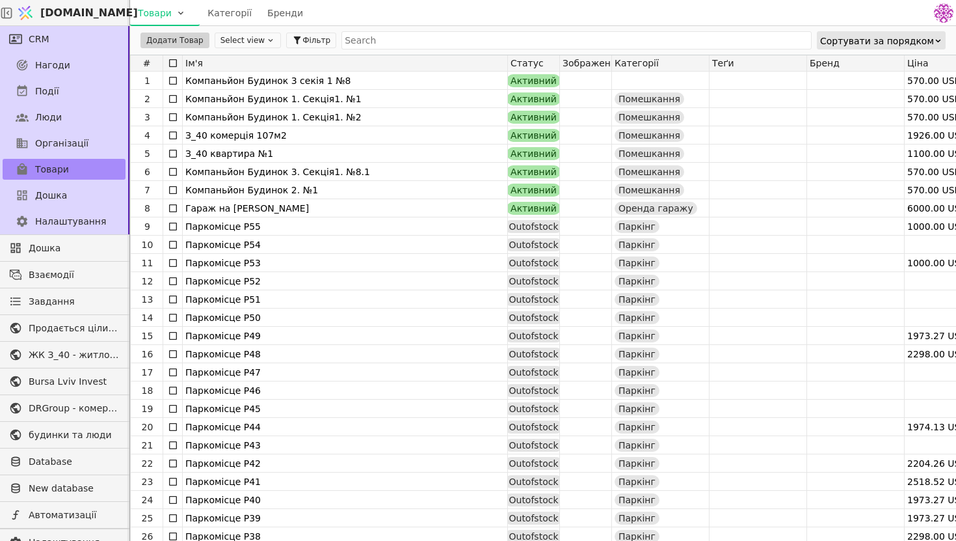
click at [776, 163] on div at bounding box center [758, 172] width 97 height 18
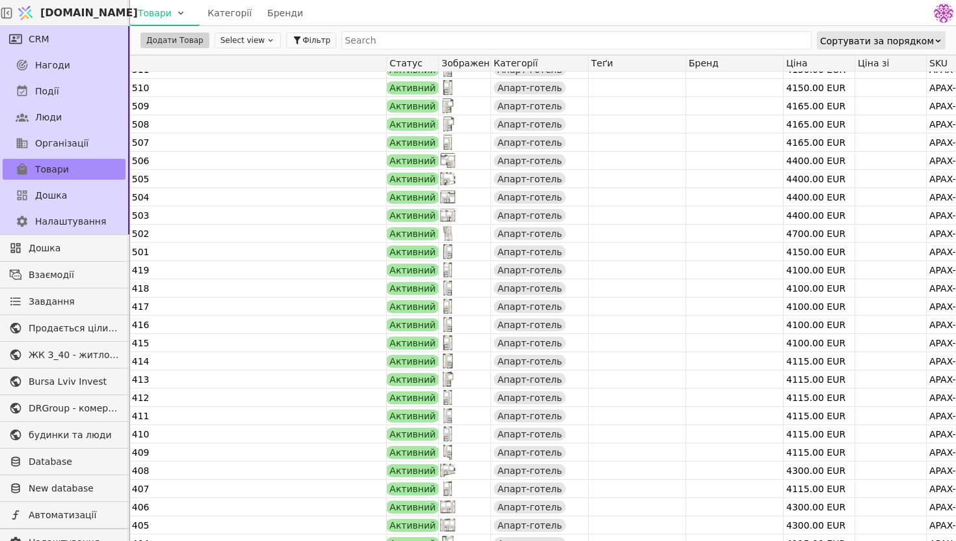
scroll to position [3160, 0]
